Goal: Information Seeking & Learning: Check status

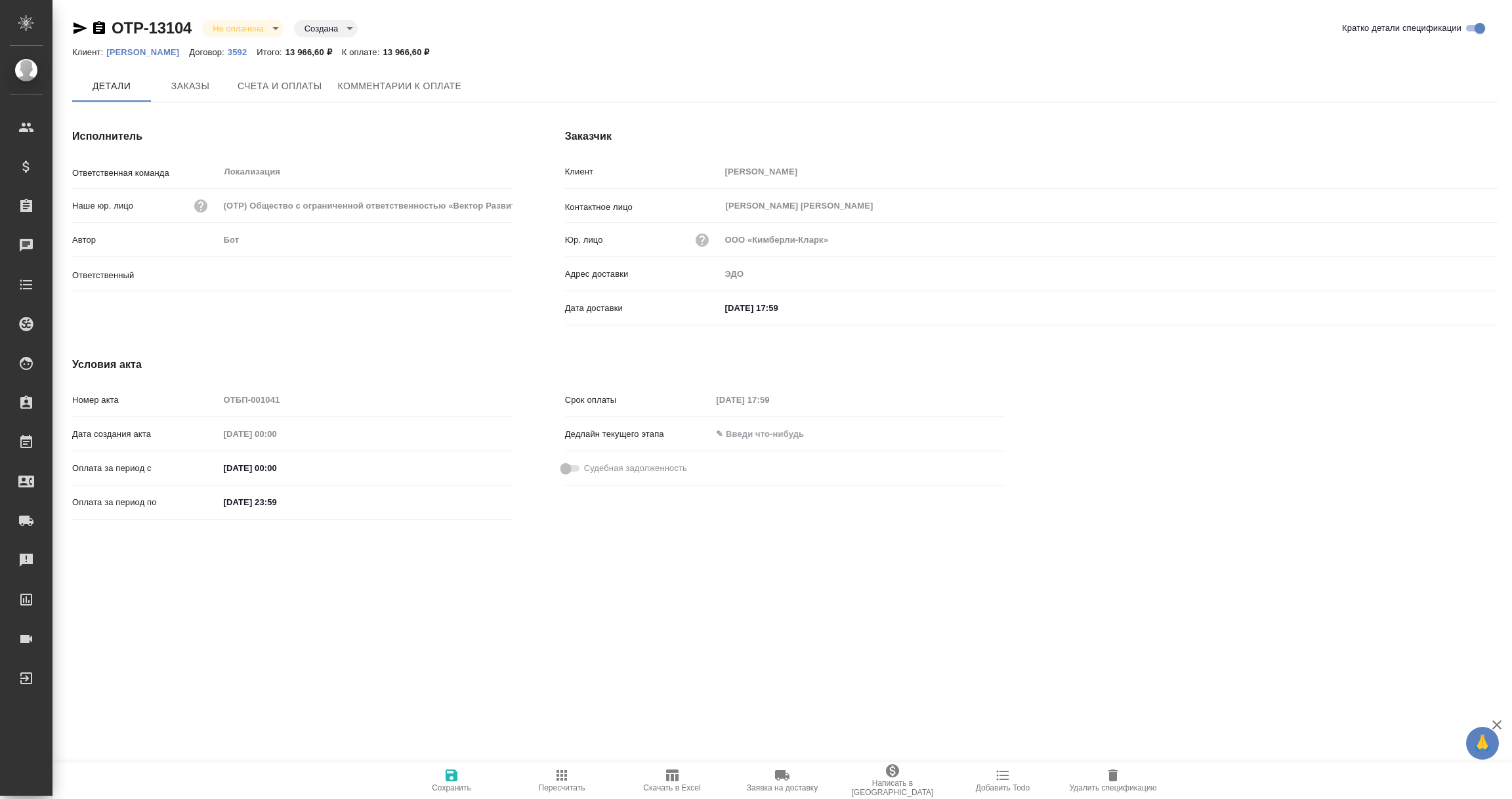
type input "[PERSON_NAME]"
click at [78, 32] on icon "button" at bounding box center [80, 28] width 16 height 16
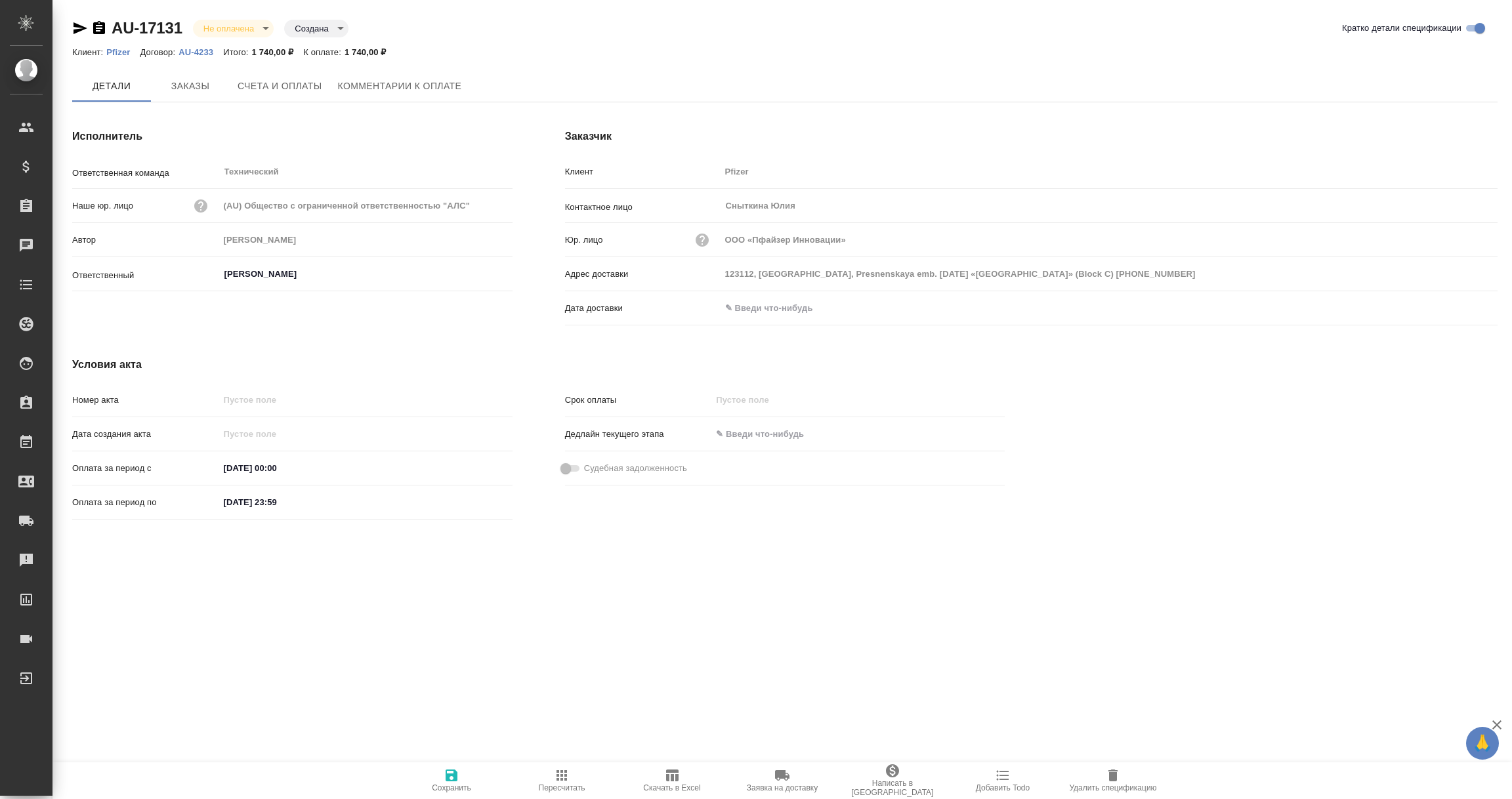
click at [774, 309] on input "text" at bounding box center [777, 308] width 115 height 19
click at [1460, 307] on icon "button" at bounding box center [1459, 308] width 16 height 16
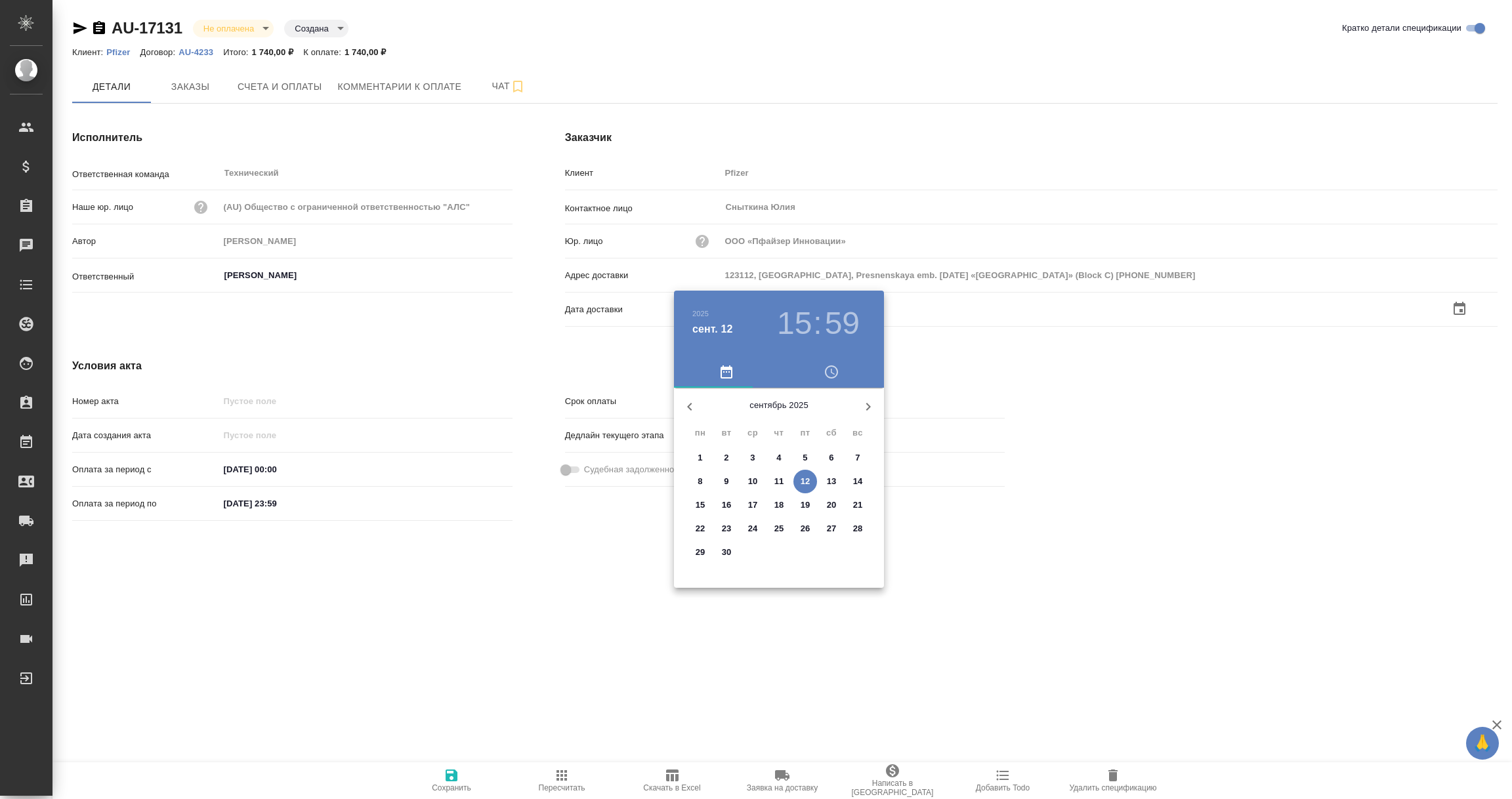
click at [804, 482] on p "12" at bounding box center [805, 482] width 9 height 13
type input "12.09.2025 15:59"
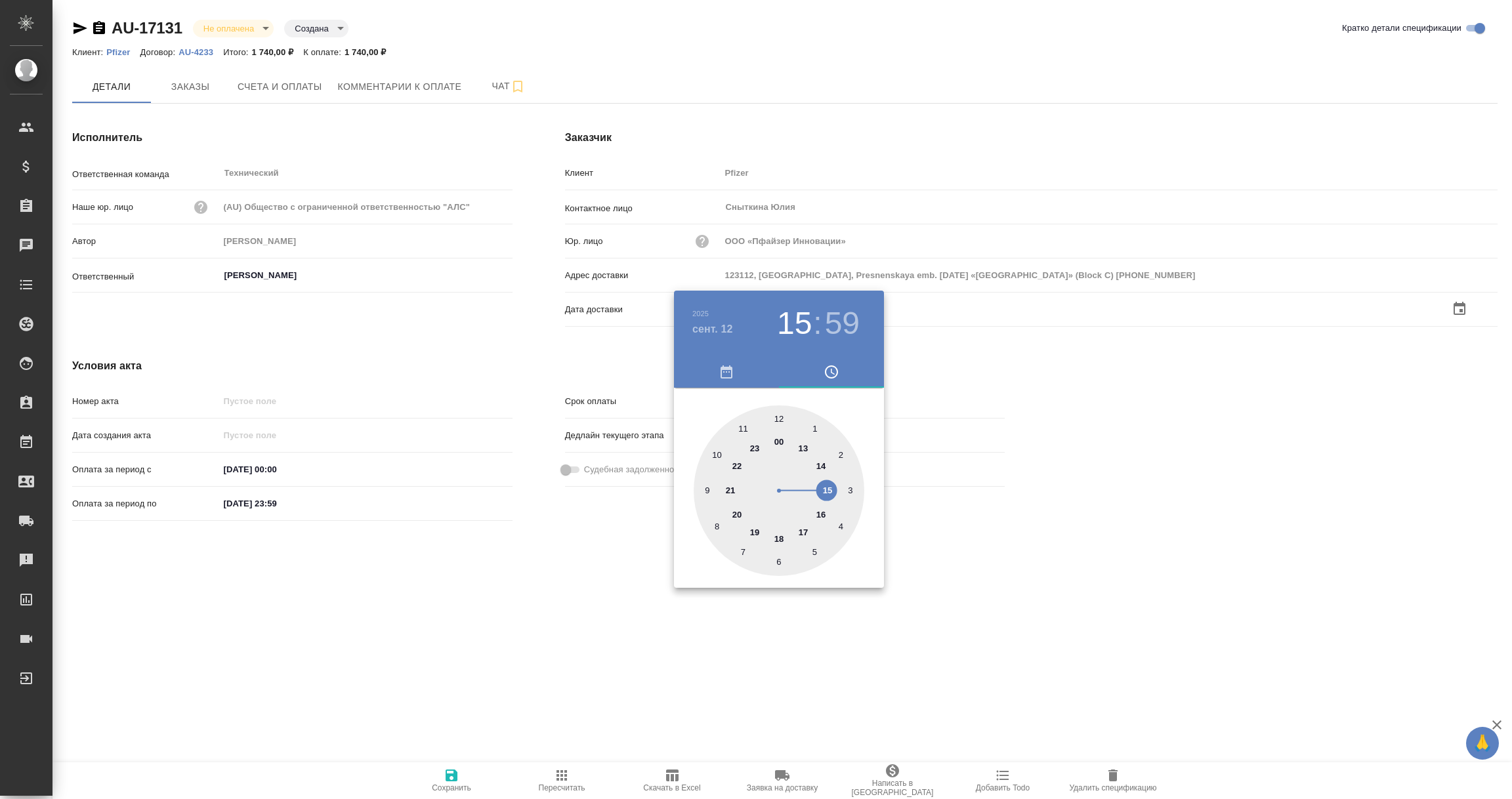
click at [573, 578] on div at bounding box center [756, 400] width 1512 height 799
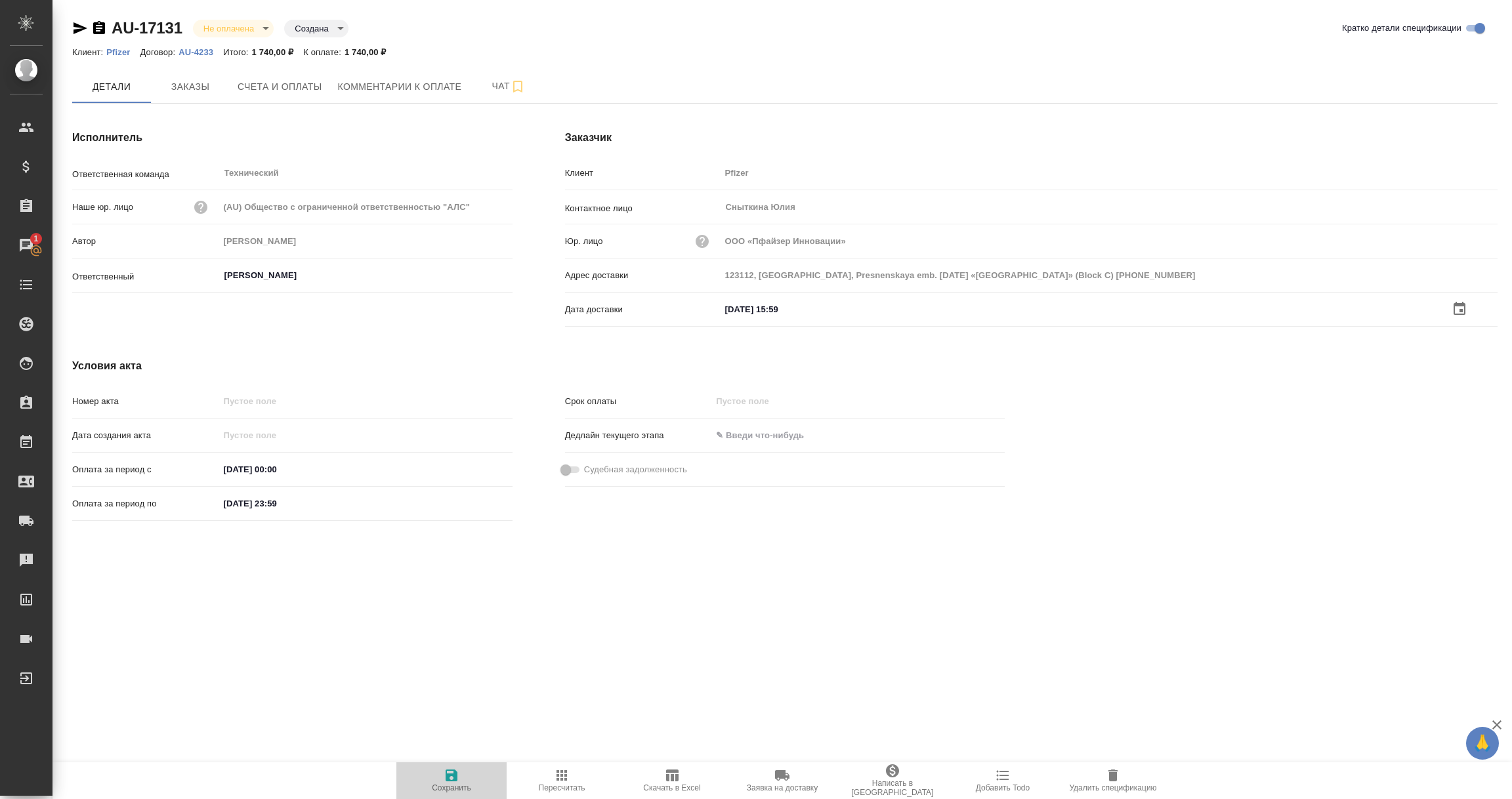
click at [452, 772] on icon "button" at bounding box center [451, 775] width 16 height 16
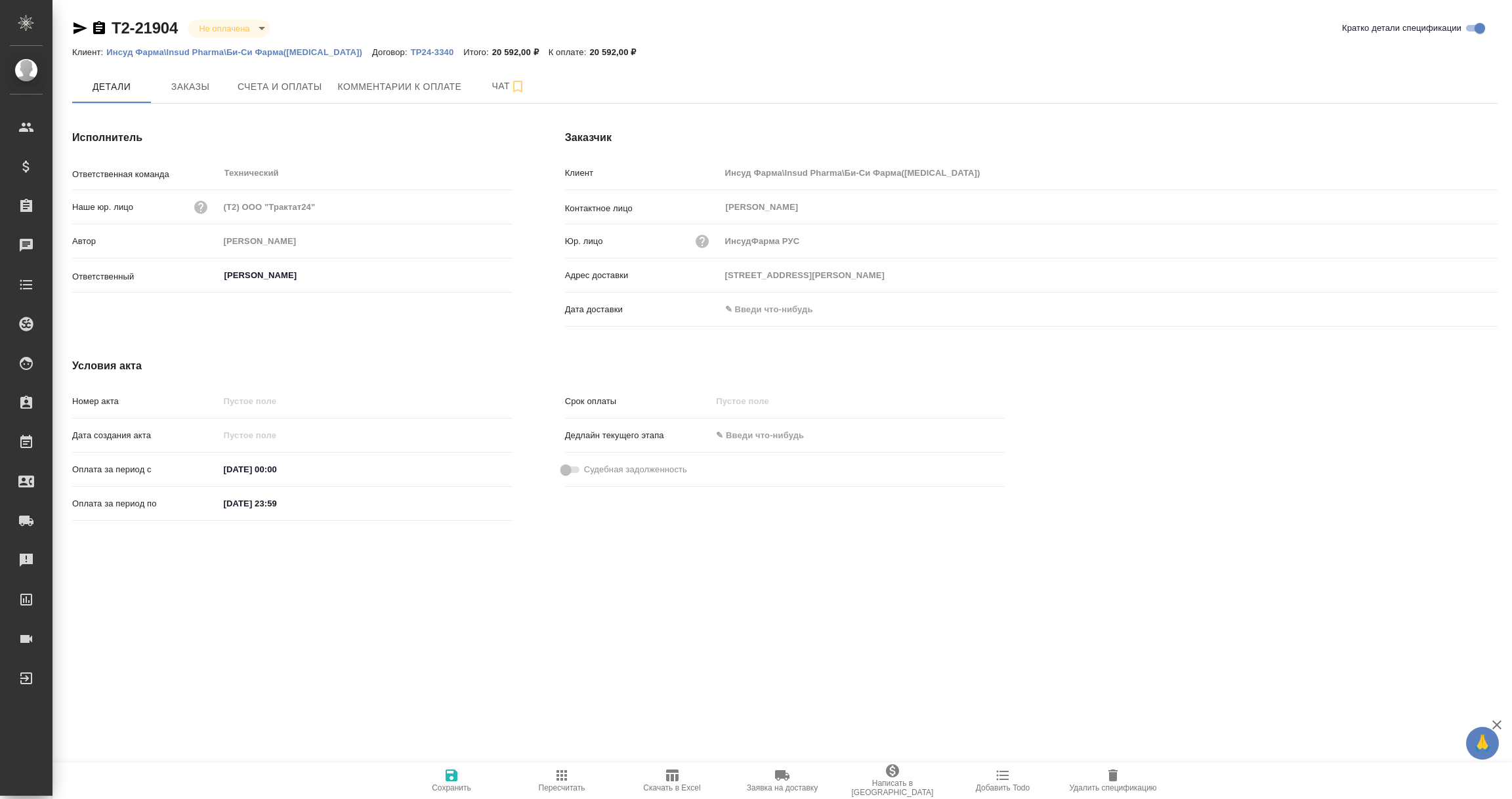
click at [207, 49] on p "Инсуд Фарма\Insud Pharma\Би-Си Фарма(Chemo)" at bounding box center [239, 52] width 266 height 9
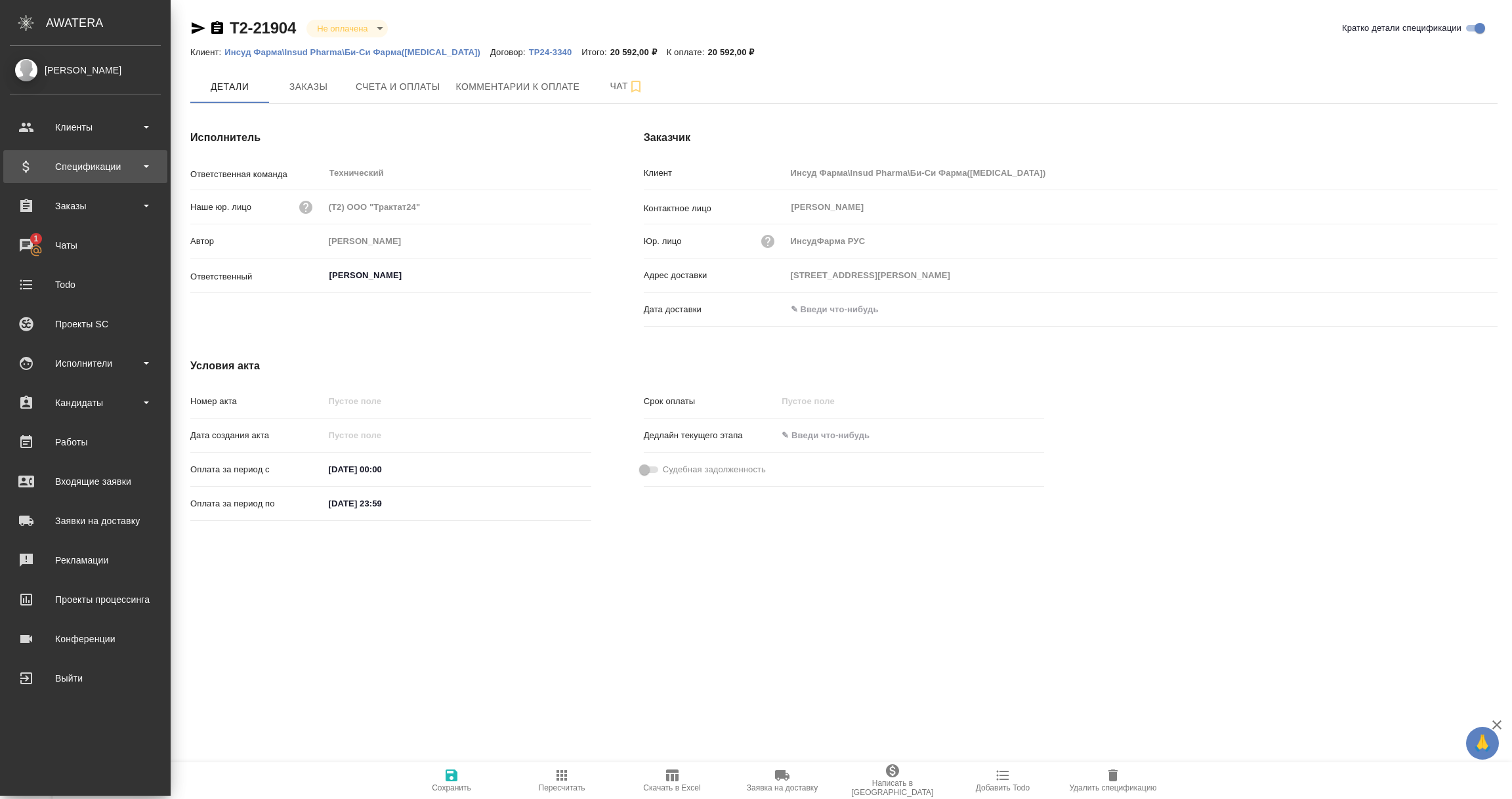
click at [70, 164] on div "Спецификации" at bounding box center [84, 166] width 151 height 20
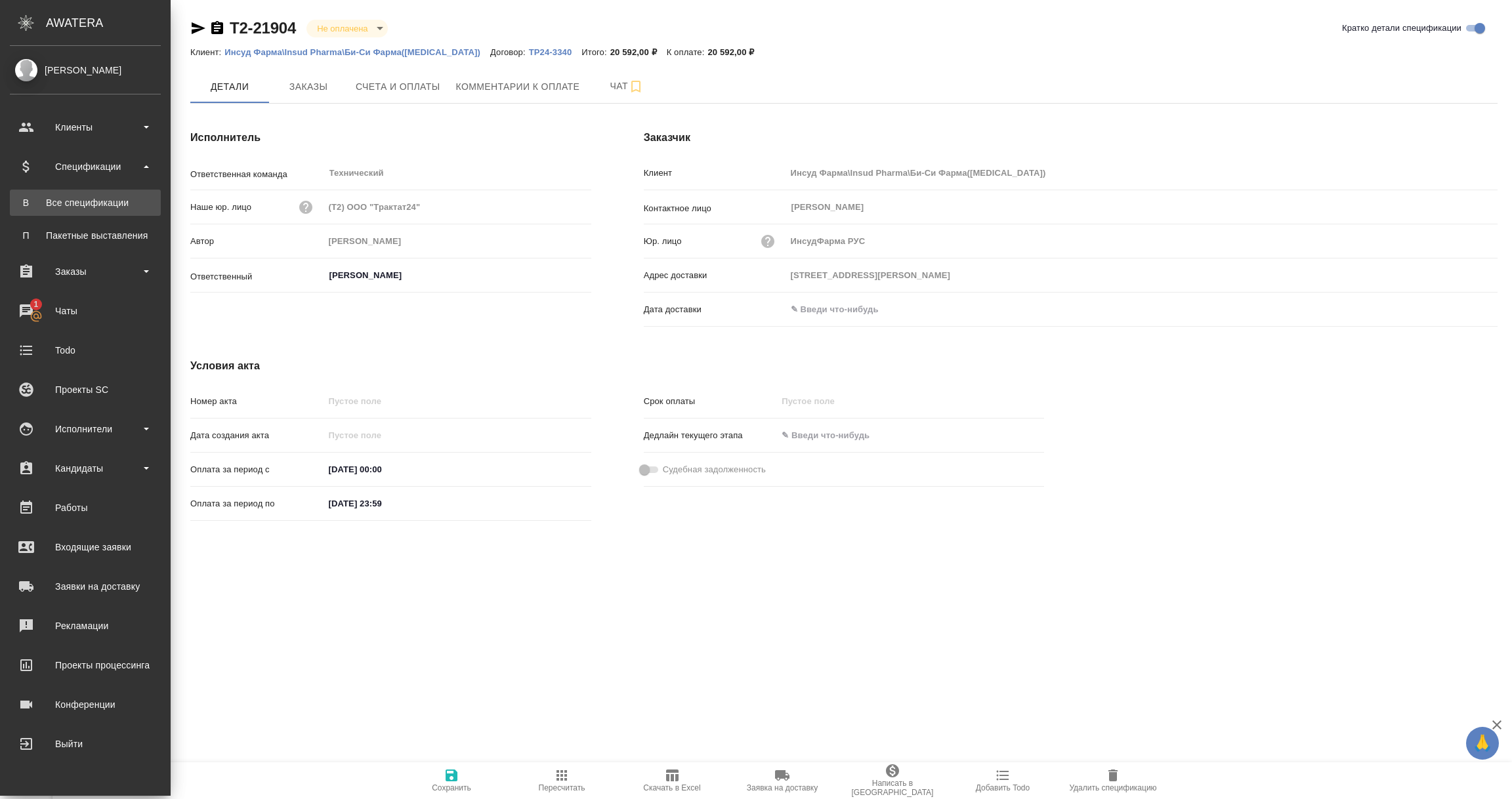
click at [73, 196] on div "Все спецификации" at bounding box center [84, 203] width 138 height 13
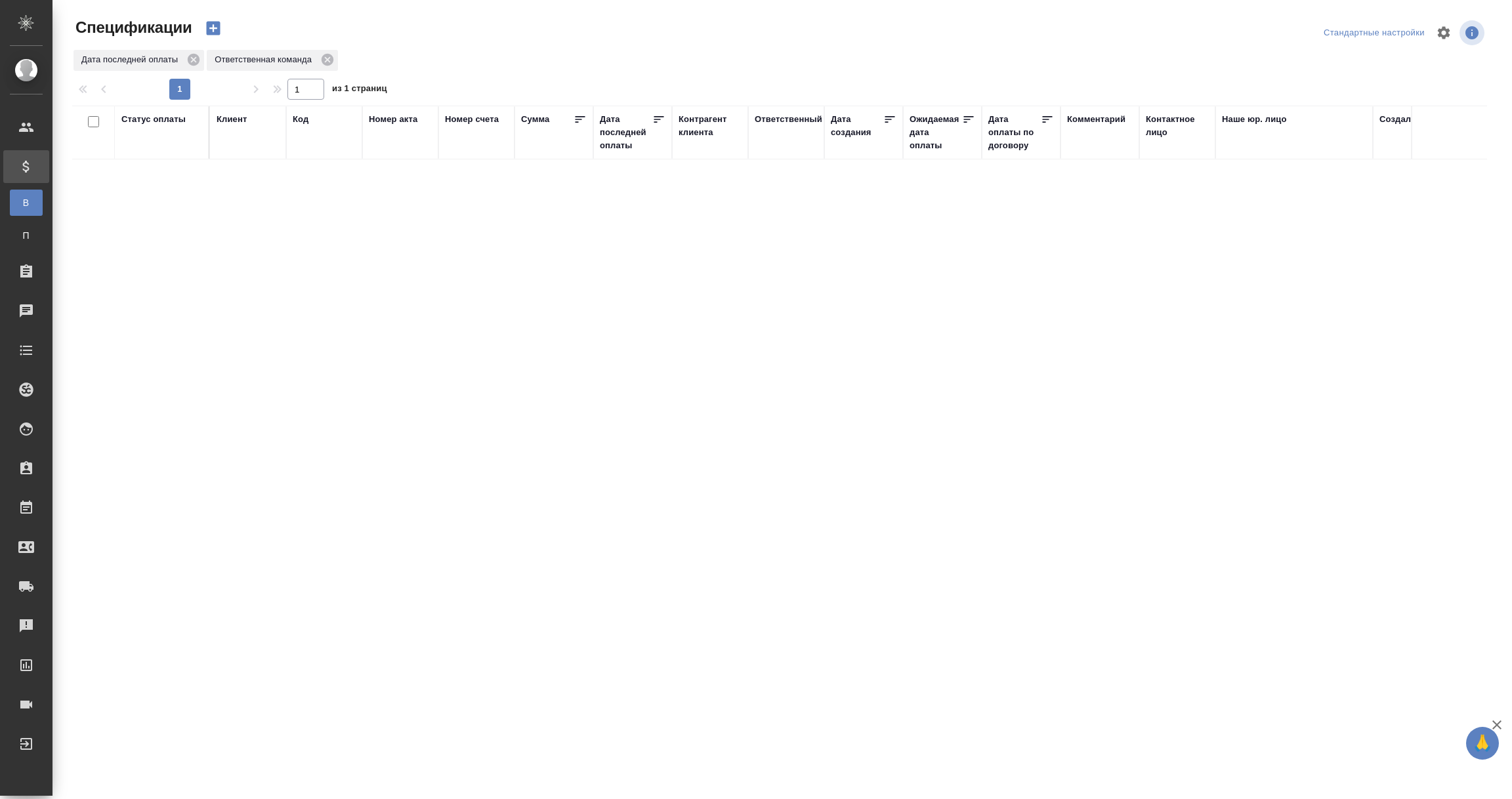
click at [609, 142] on div "Дата последней оплаты" at bounding box center [625, 132] width 52 height 39
click at [630, 169] on input "1.09-2.09" at bounding box center [636, 165] width 58 height 18
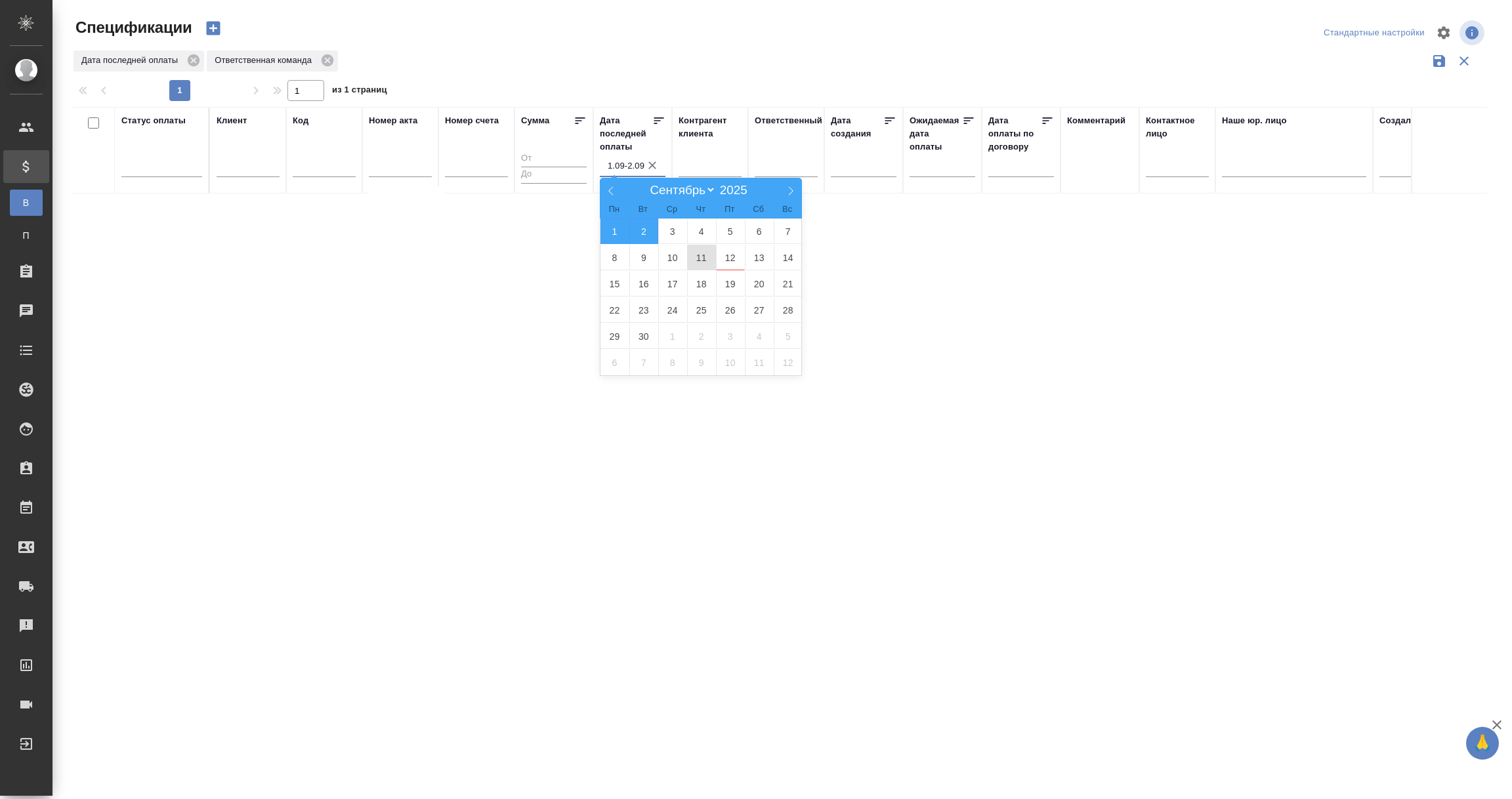
click at [688, 259] on span "11" at bounding box center [701, 257] width 28 height 26
click at [730, 258] on span "12" at bounding box center [730, 257] width 28 height 26
type div "2025-09-10T21:00:00.000Z — 2025-09-11T21:00:00.000Z"
type input "11.09-12.09"
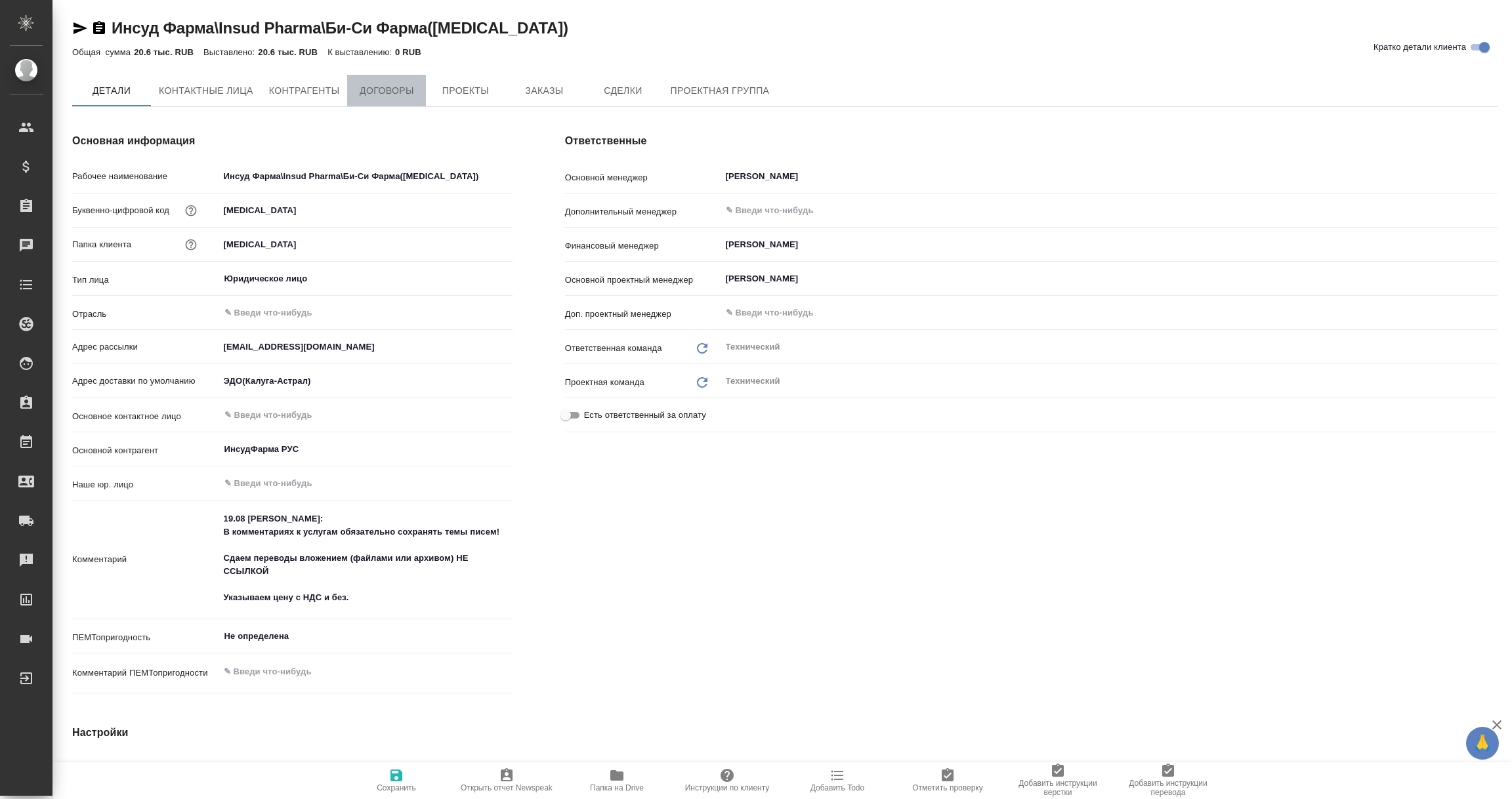
click at [378, 93] on span "Договоры" at bounding box center [386, 90] width 63 height 16
type textarea "x"
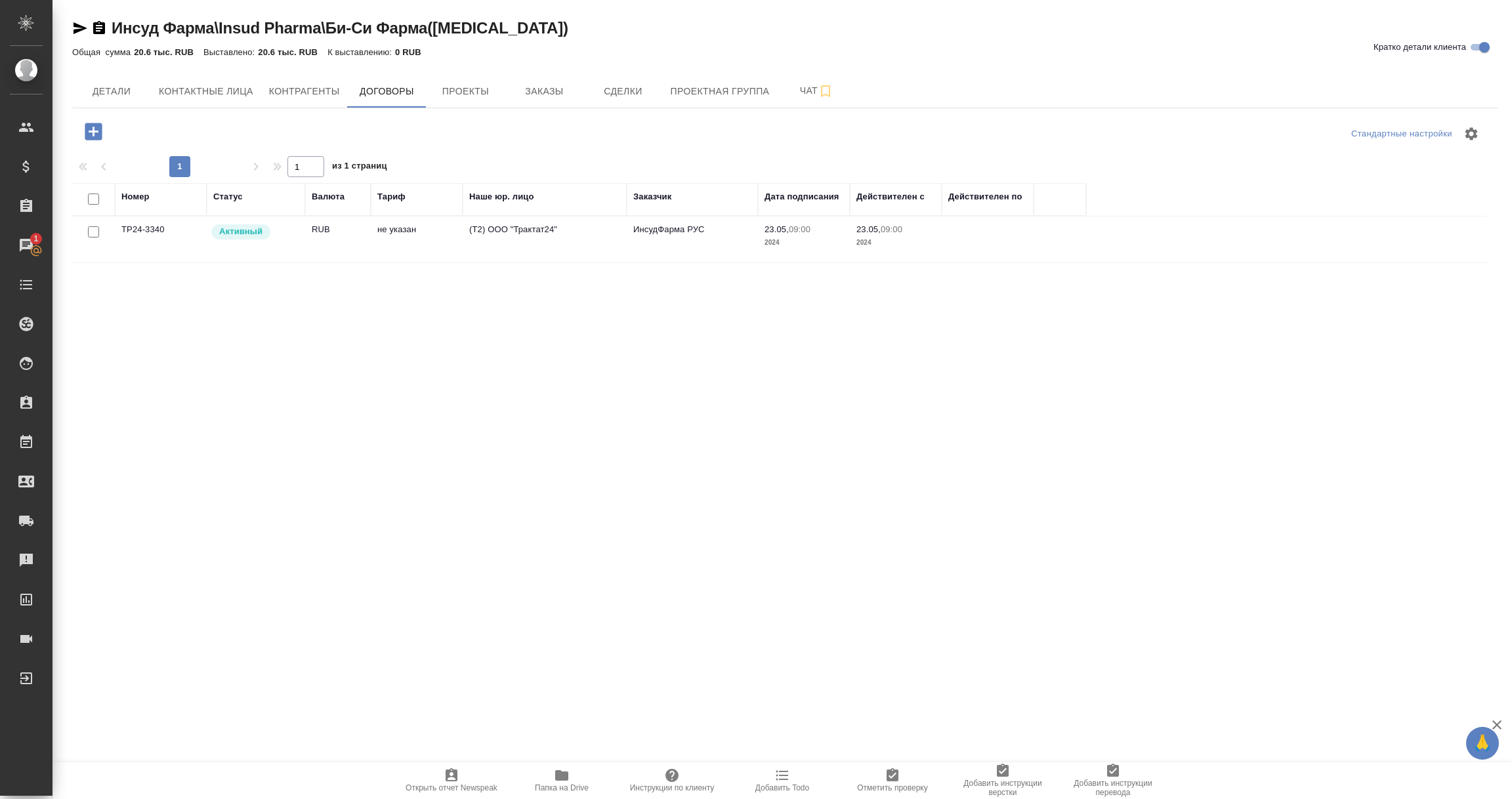
click at [98, 28] on icon "button" at bounding box center [99, 28] width 16 height 16
